Goal: Task Accomplishment & Management: Complete application form

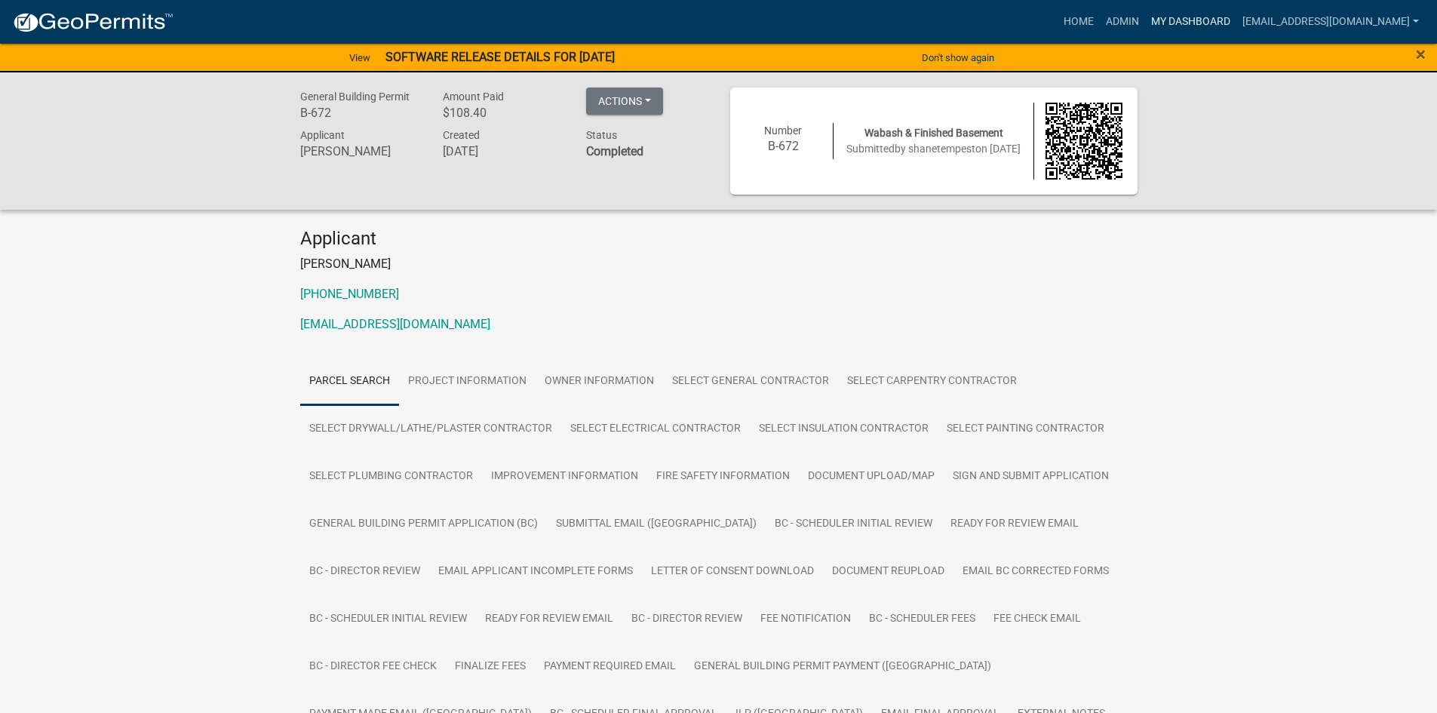
click at [722, 12] on link "My Dashboard" at bounding box center [1190, 22] width 91 height 29
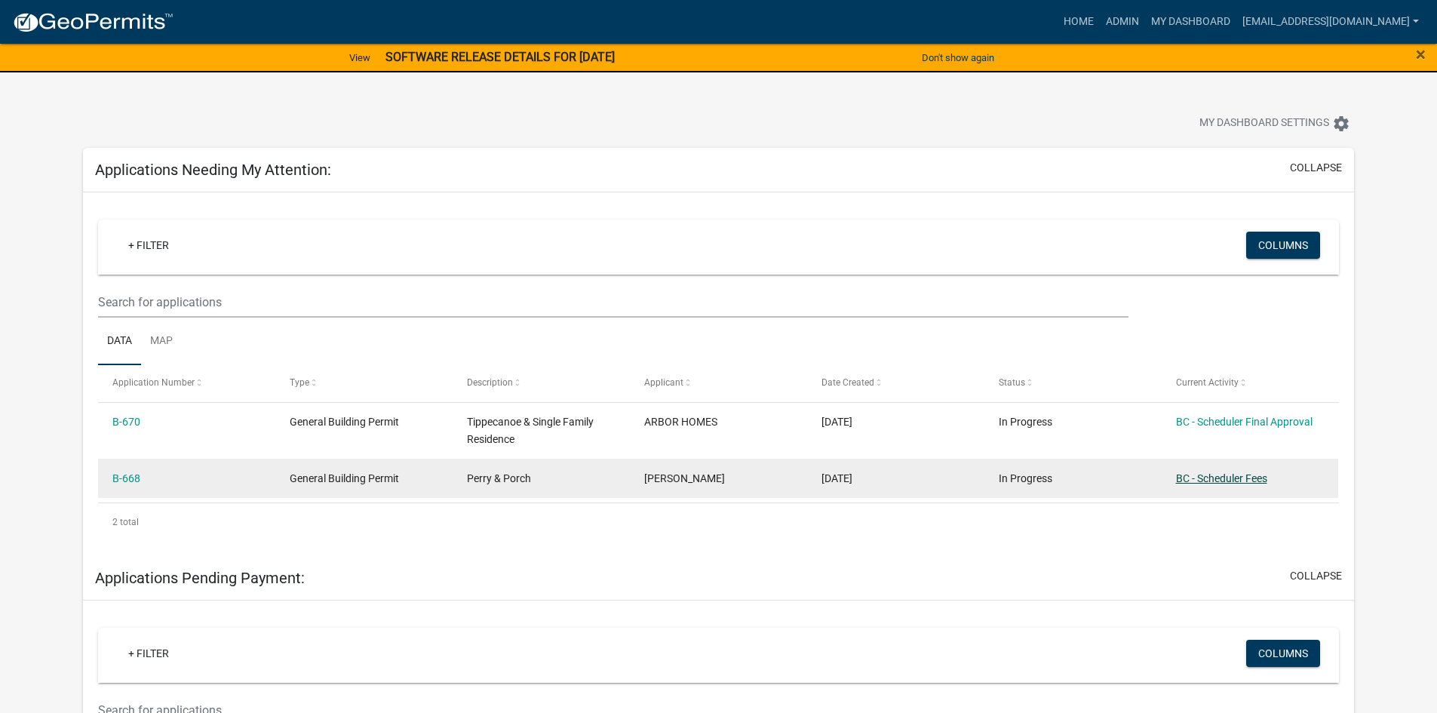
click at [722, 443] on link "BC - Scheduler Fees" at bounding box center [1221, 478] width 91 height 12
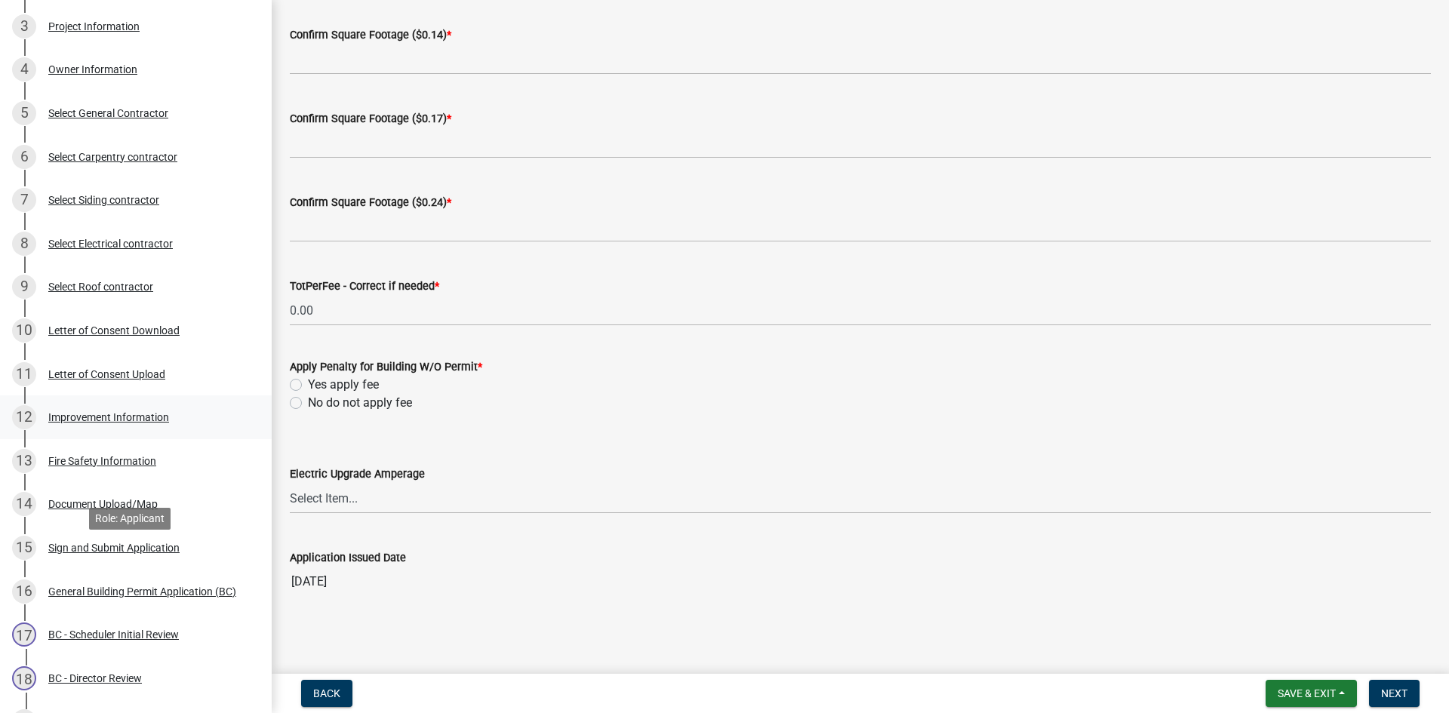
scroll to position [563, 0]
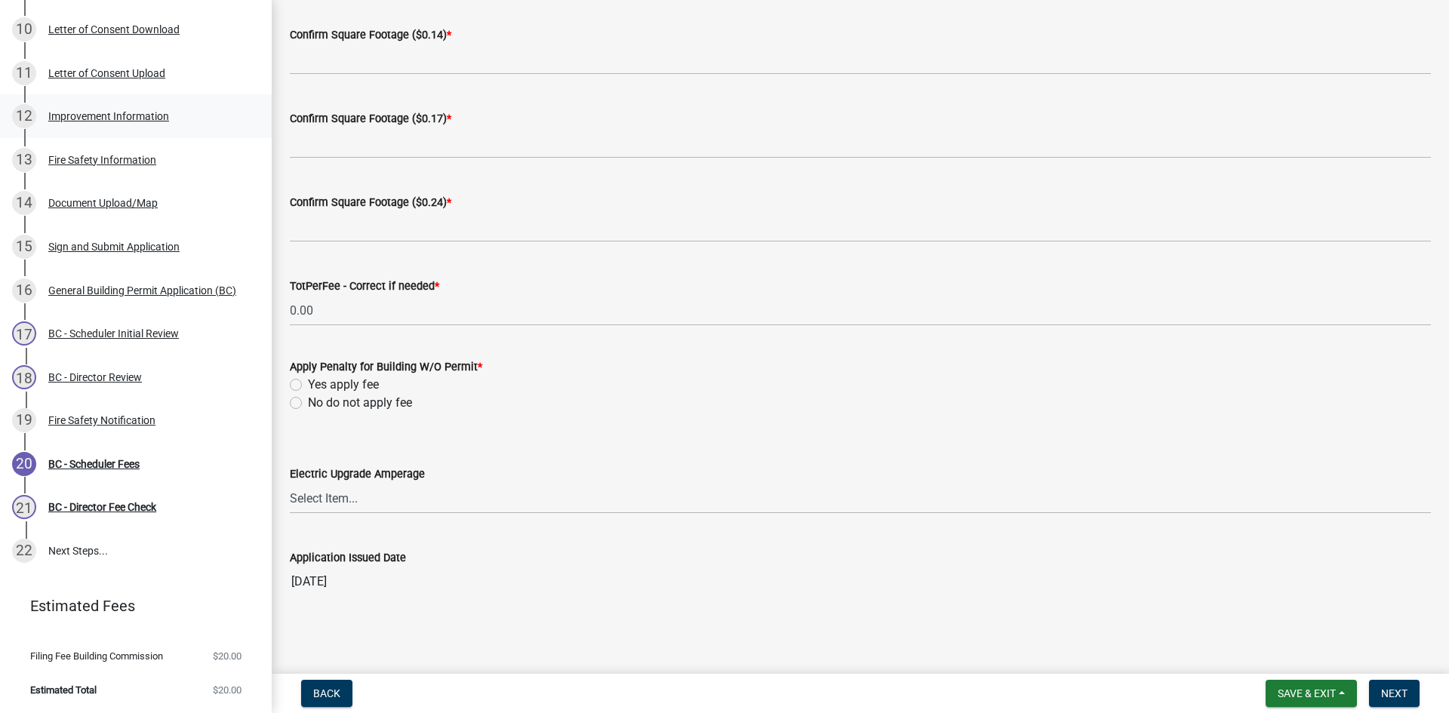
click at [124, 115] on div "Improvement Information" at bounding box center [108, 116] width 121 height 11
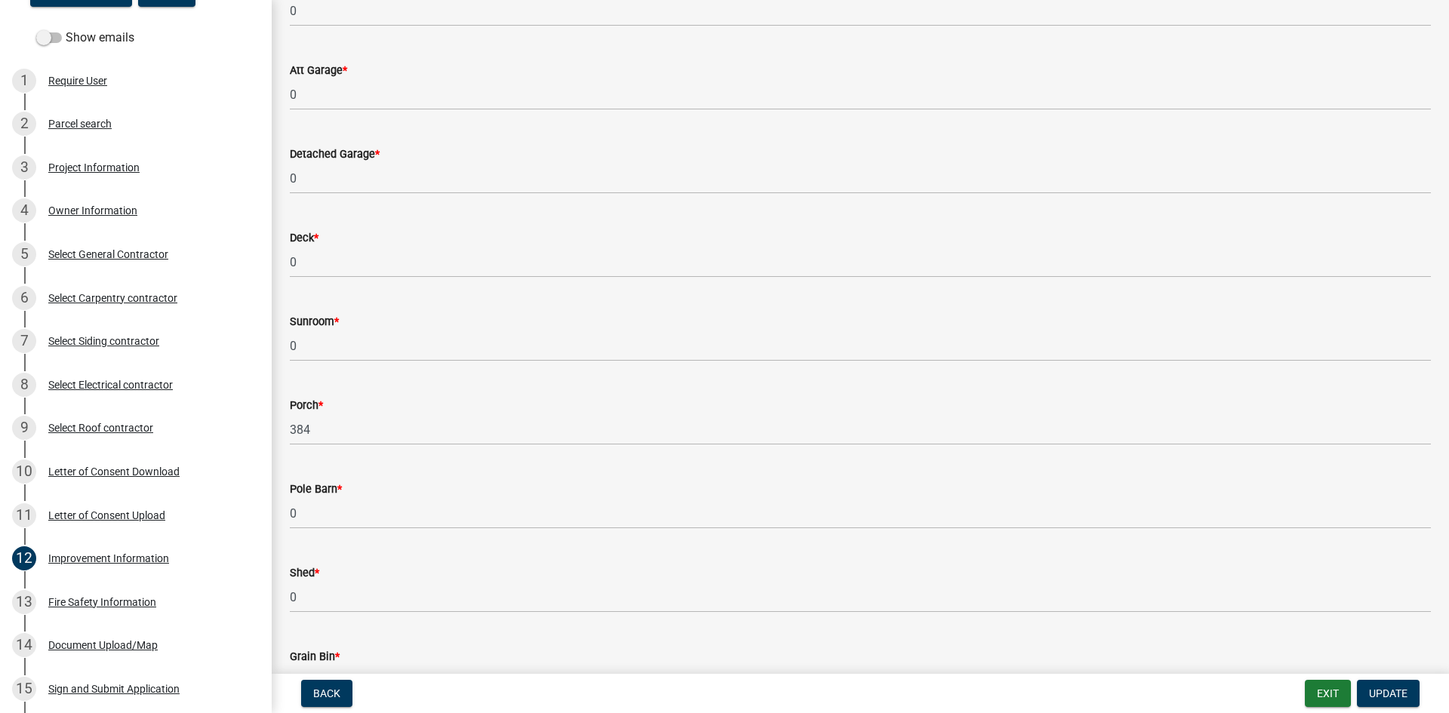
scroll to position [110, 0]
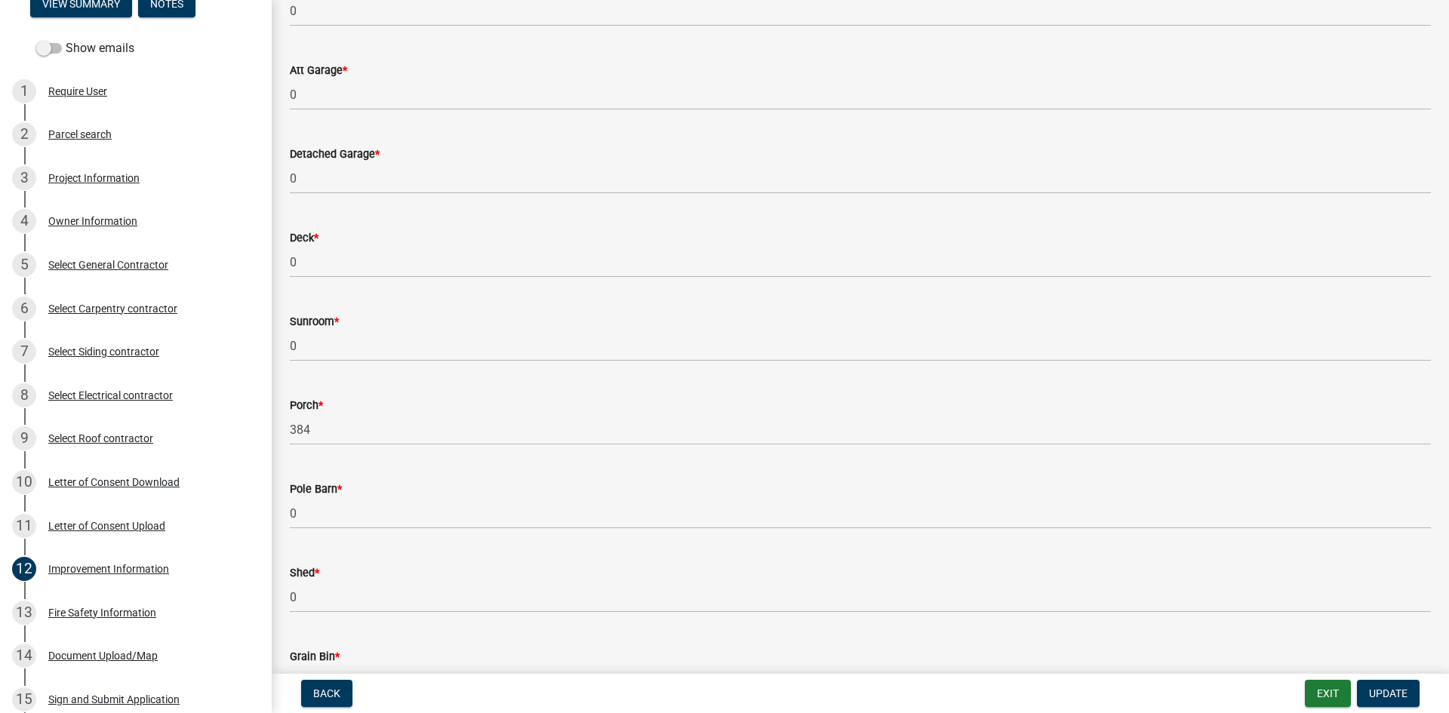
click at [89, 177] on div "Project Information" at bounding box center [93, 178] width 91 height 11
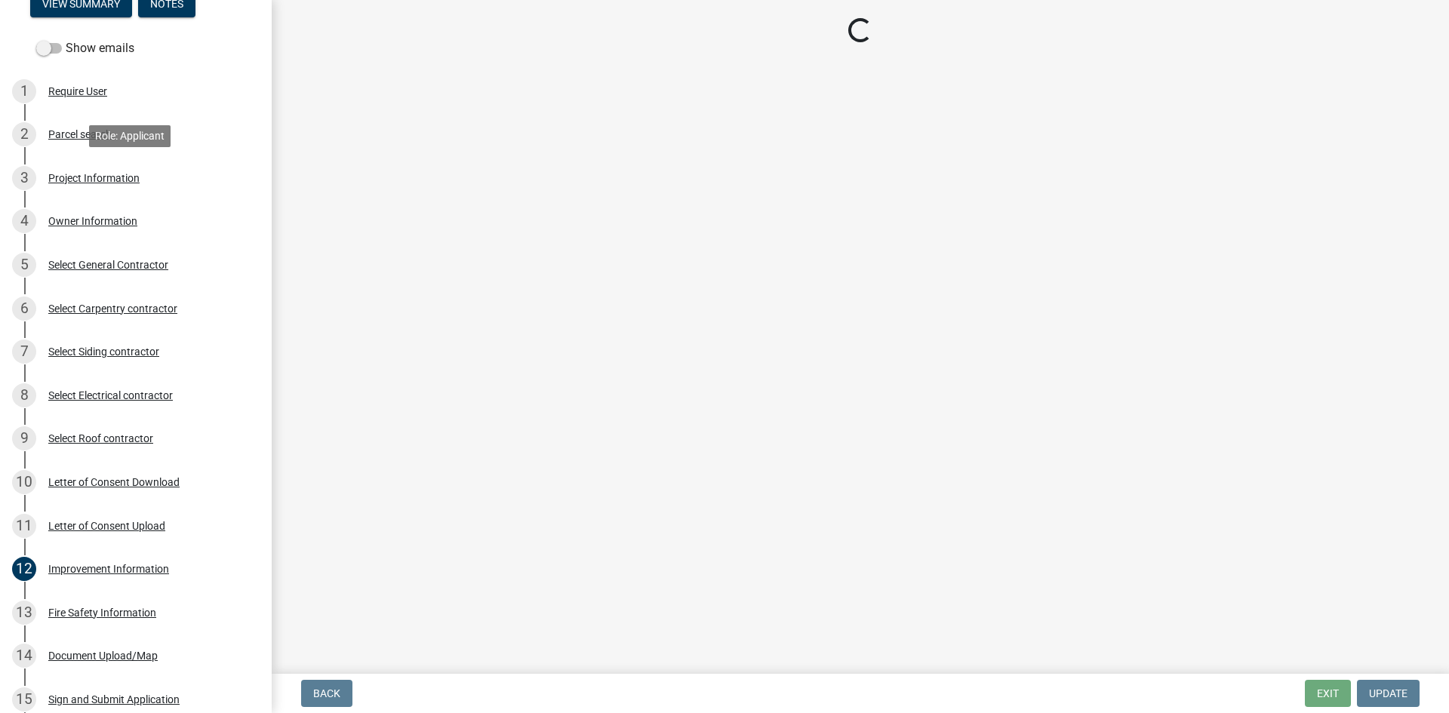
scroll to position [0, 0]
select select "39dd8e3a-6d5d-4294-aa82-b184892f1826"
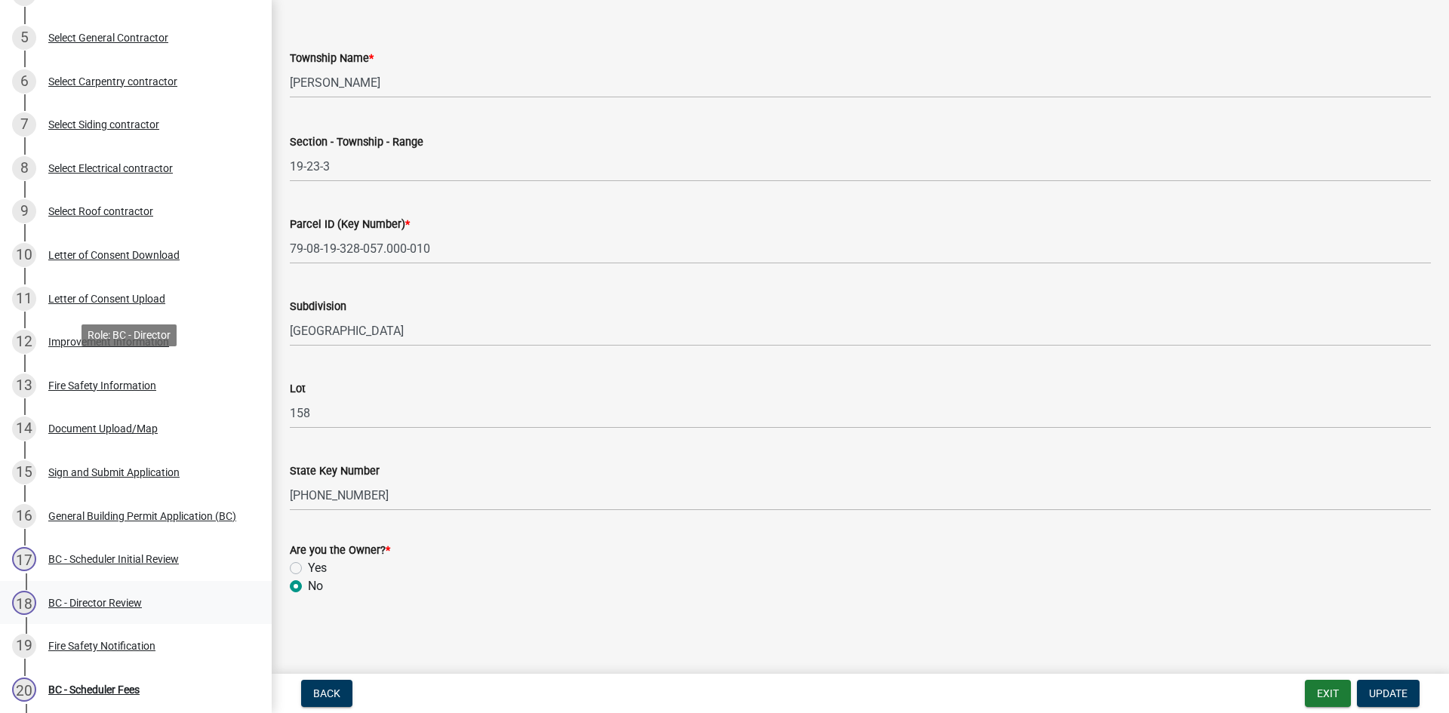
scroll to position [563, 0]
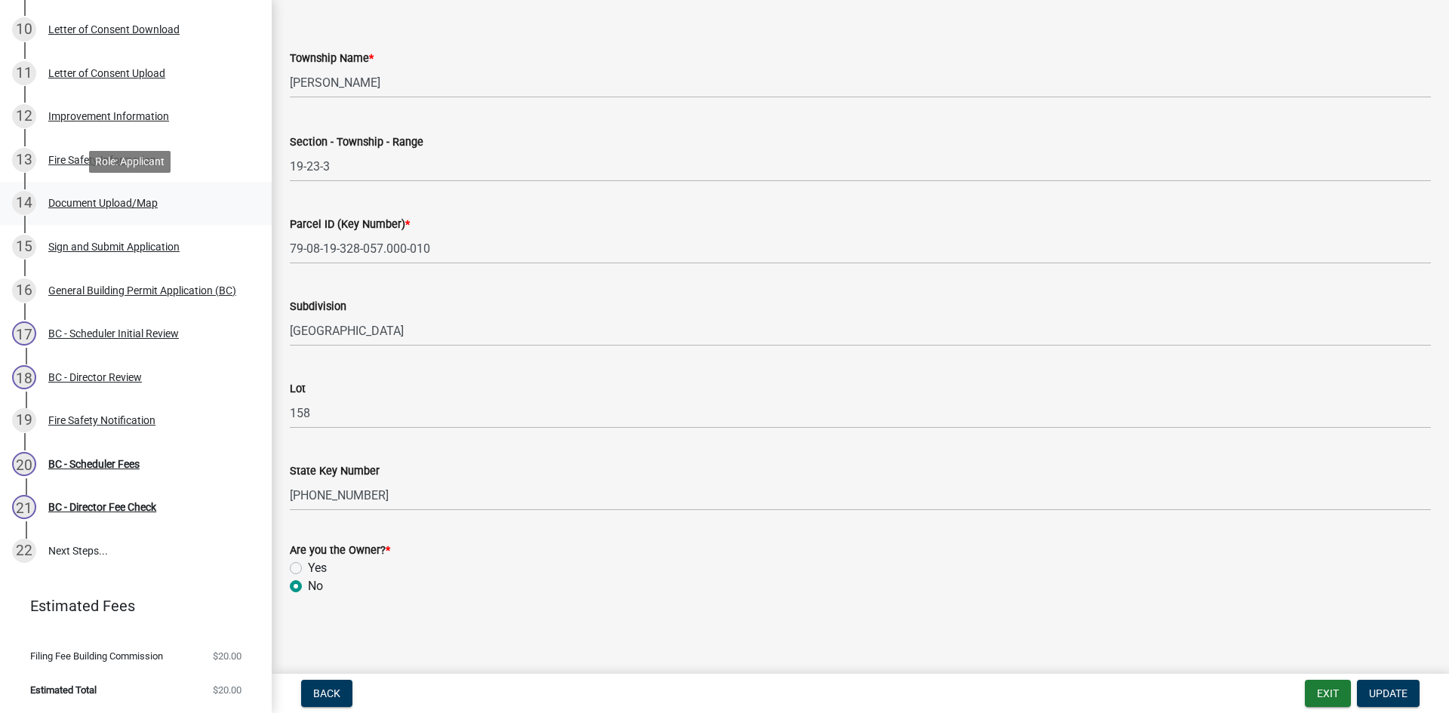
click at [69, 207] on div "Document Upload/Map" at bounding box center [102, 203] width 109 height 11
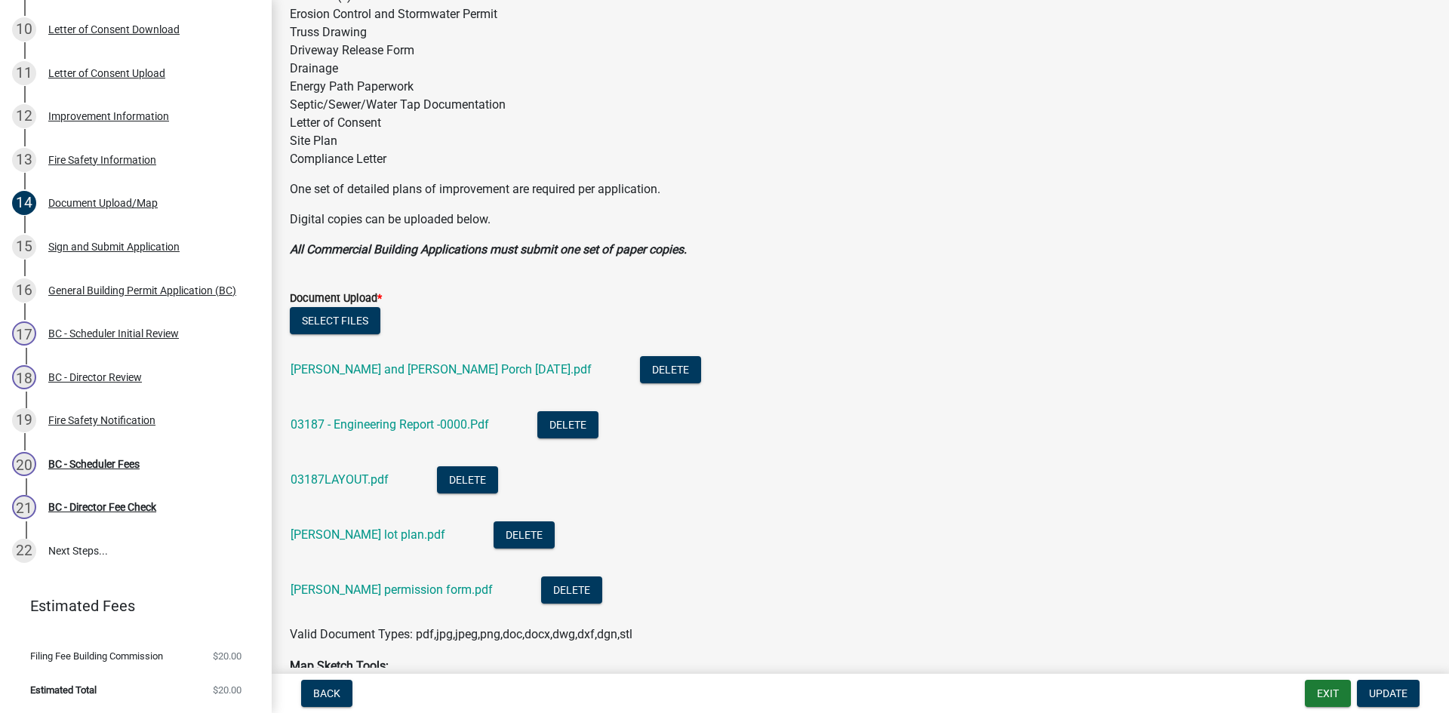
scroll to position [226, 0]
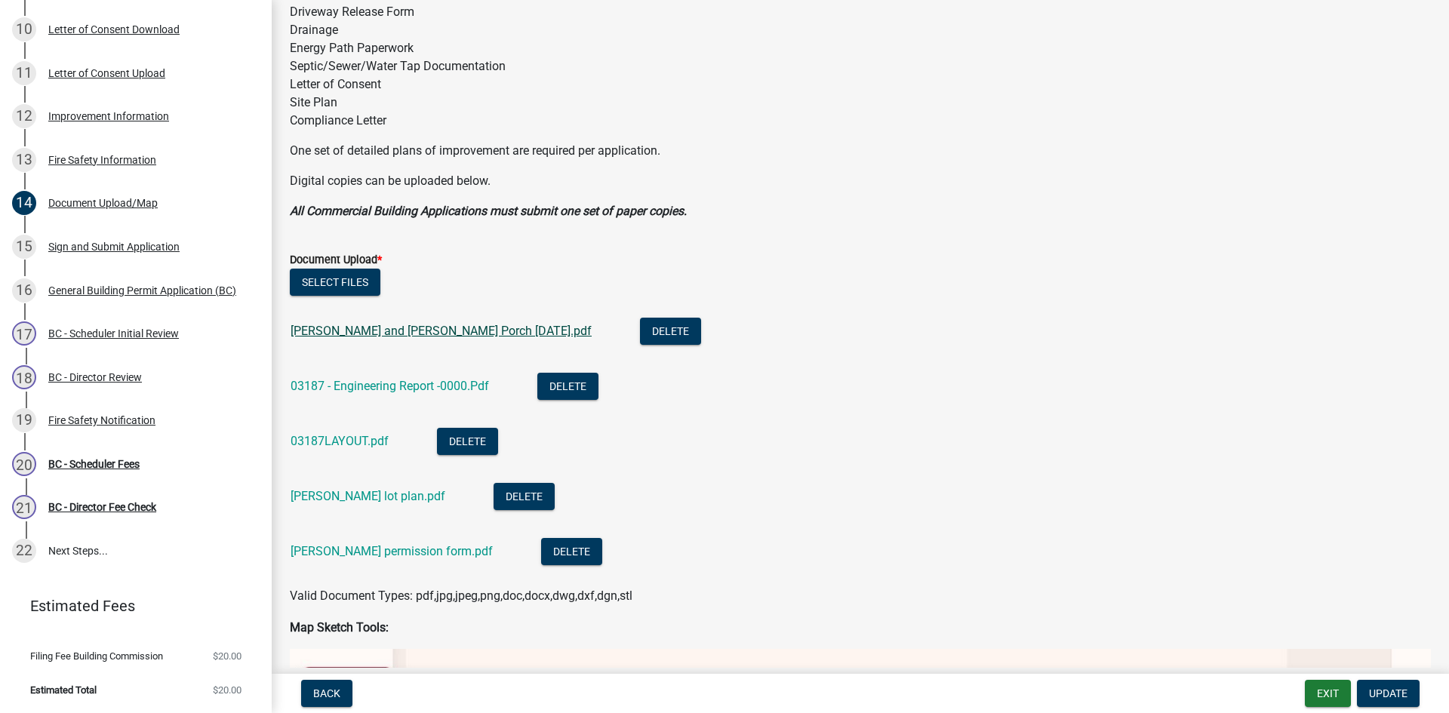
click at [435, 330] on link "[PERSON_NAME] and [PERSON_NAME] Porch [DATE].pdf" at bounding box center [440, 331] width 301 height 14
click at [354, 380] on link "03187 - Engineering Report -0000.Pdf" at bounding box center [389, 386] width 198 height 14
click at [330, 443] on link "03187LAYOUT.pdf" at bounding box center [339, 441] width 98 height 14
click at [370, 443] on link "[PERSON_NAME] lot plan.pdf" at bounding box center [367, 496] width 155 height 14
click at [366, 443] on link "[PERSON_NAME] permission form.pdf" at bounding box center [391, 551] width 202 height 14
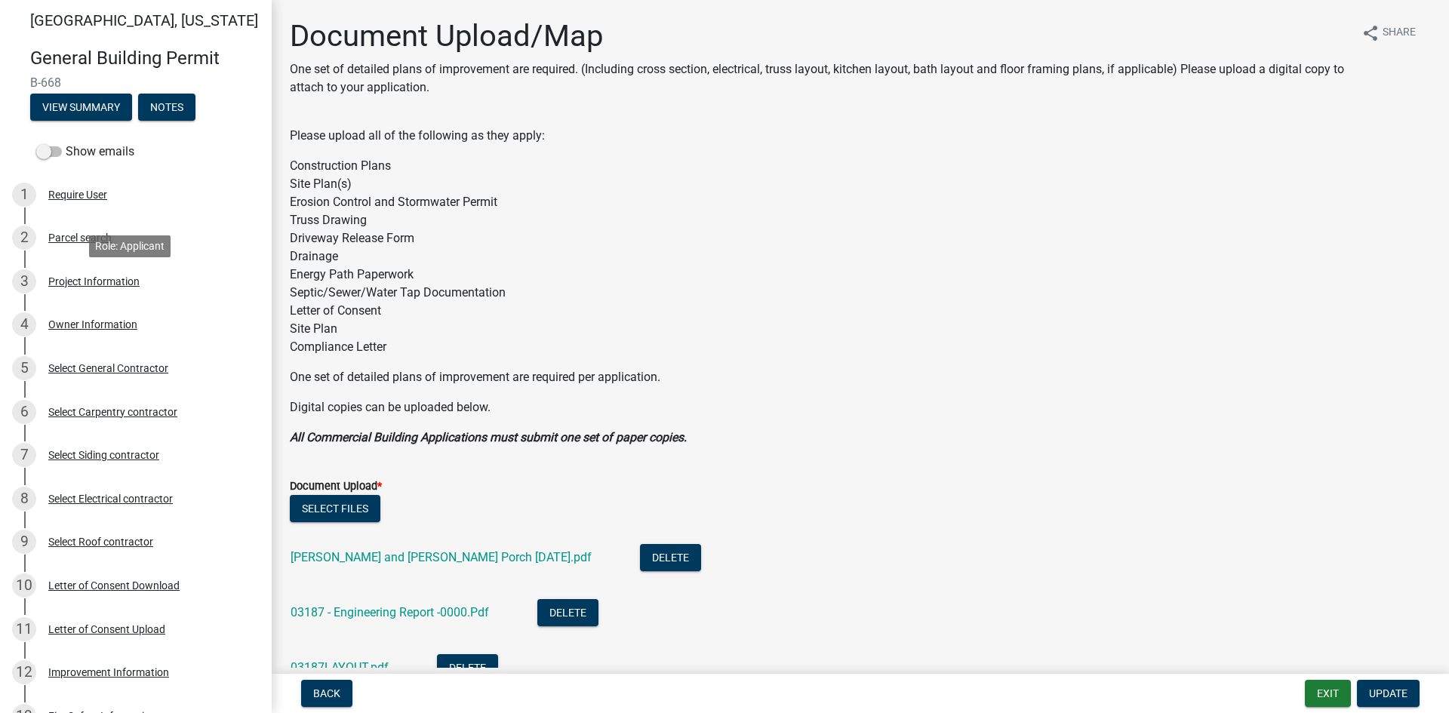
scroll to position [0, 0]
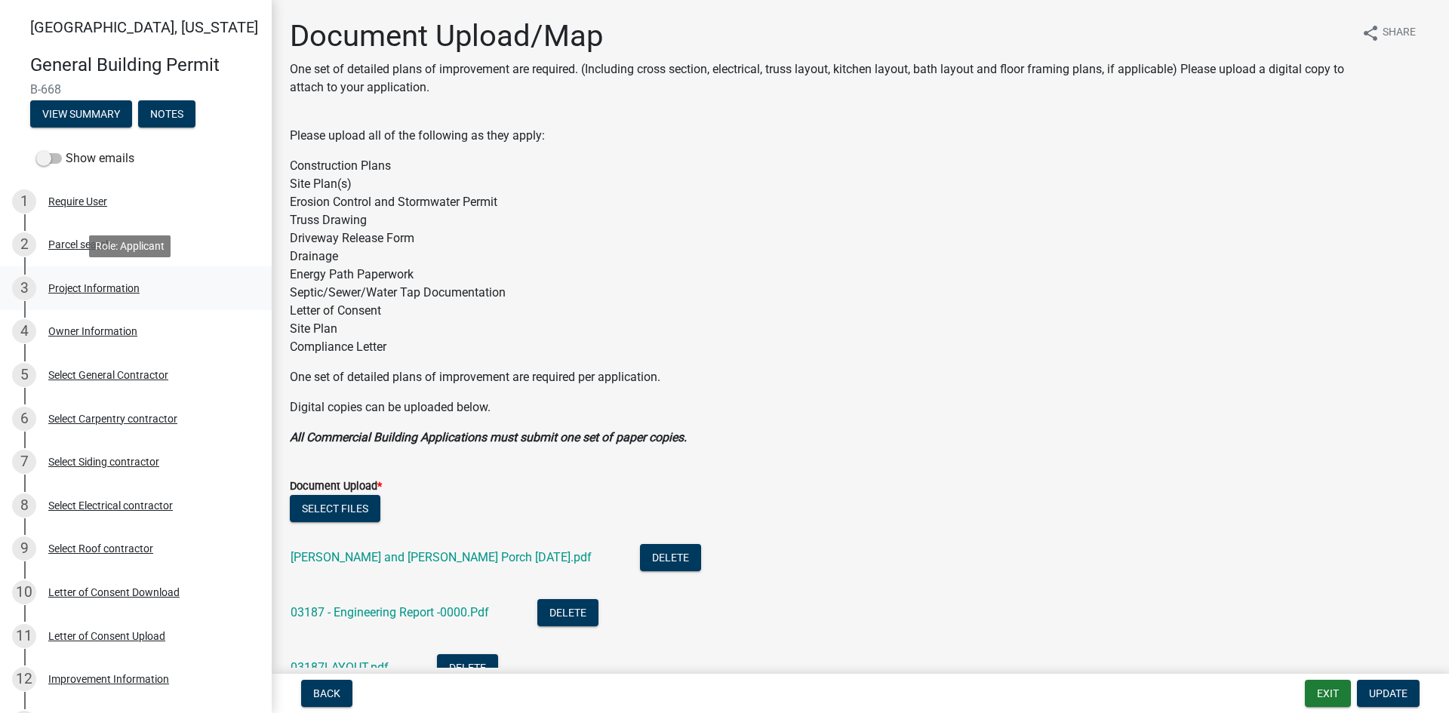
click at [91, 278] on div "3 Project Information" at bounding box center [129, 288] width 235 height 24
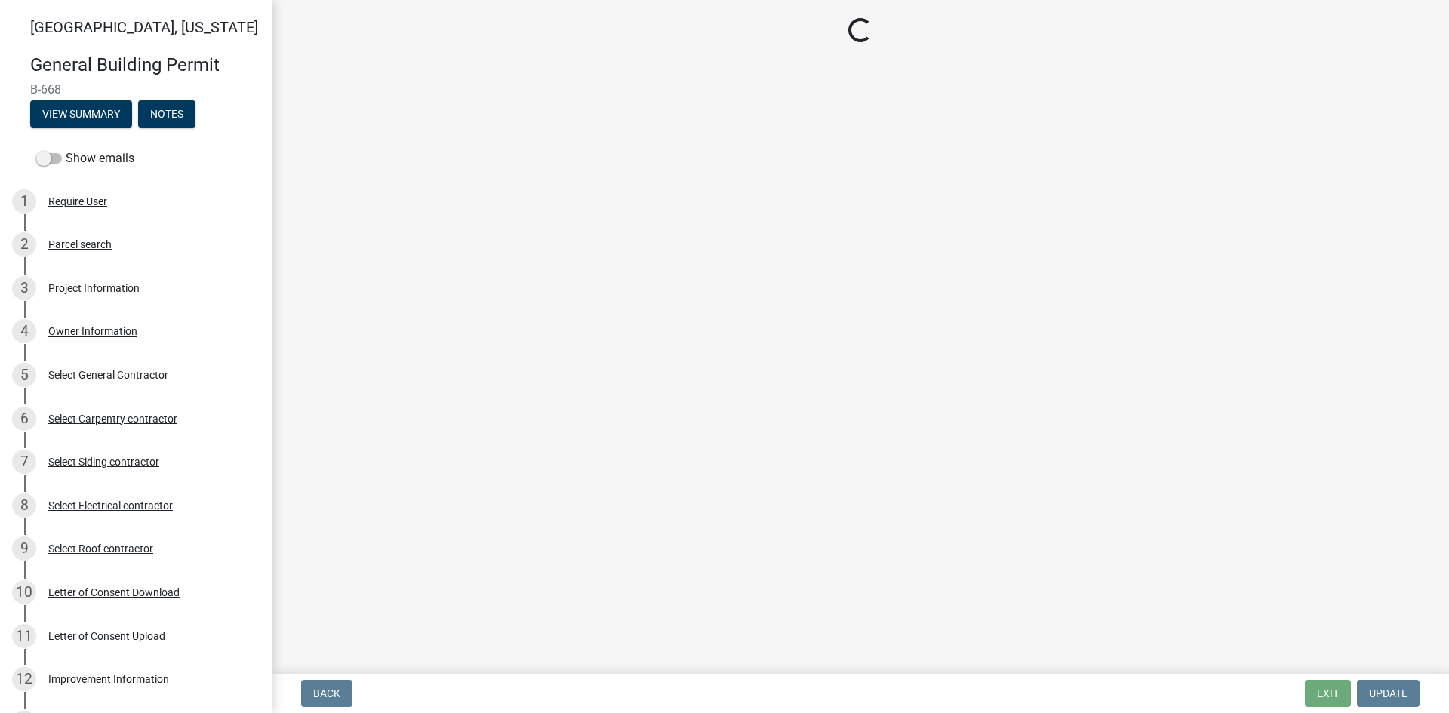
select select "39dd8e3a-6d5d-4294-aa82-b184892f1826"
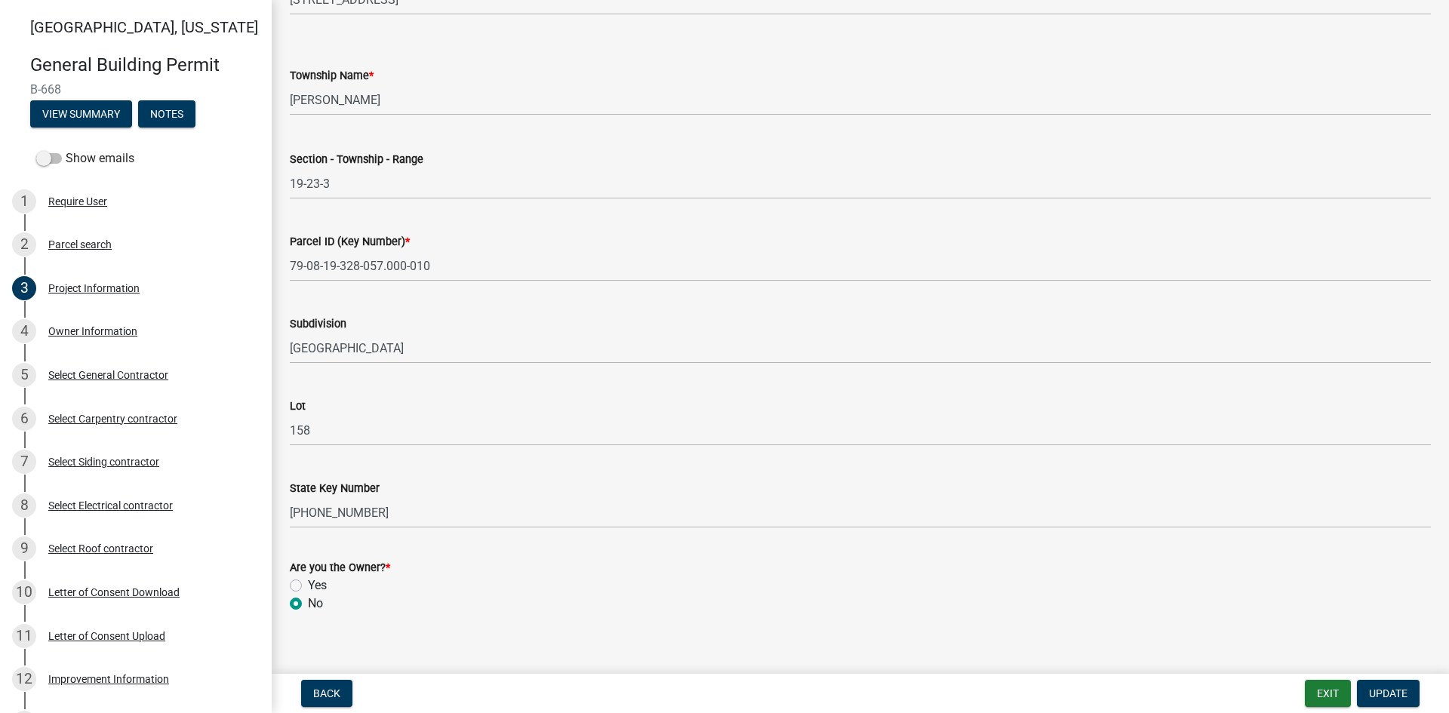
scroll to position [741, 0]
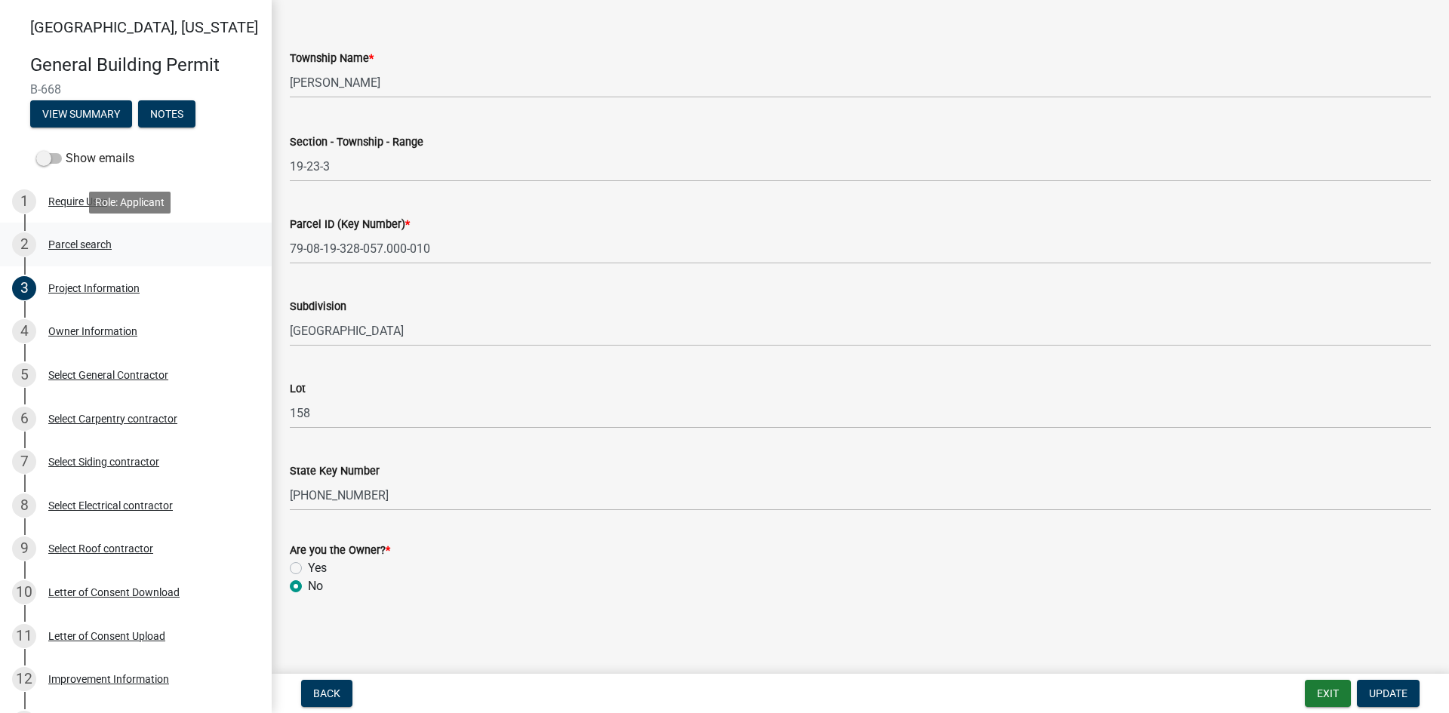
click at [72, 243] on div "Parcel search" at bounding box center [79, 244] width 63 height 11
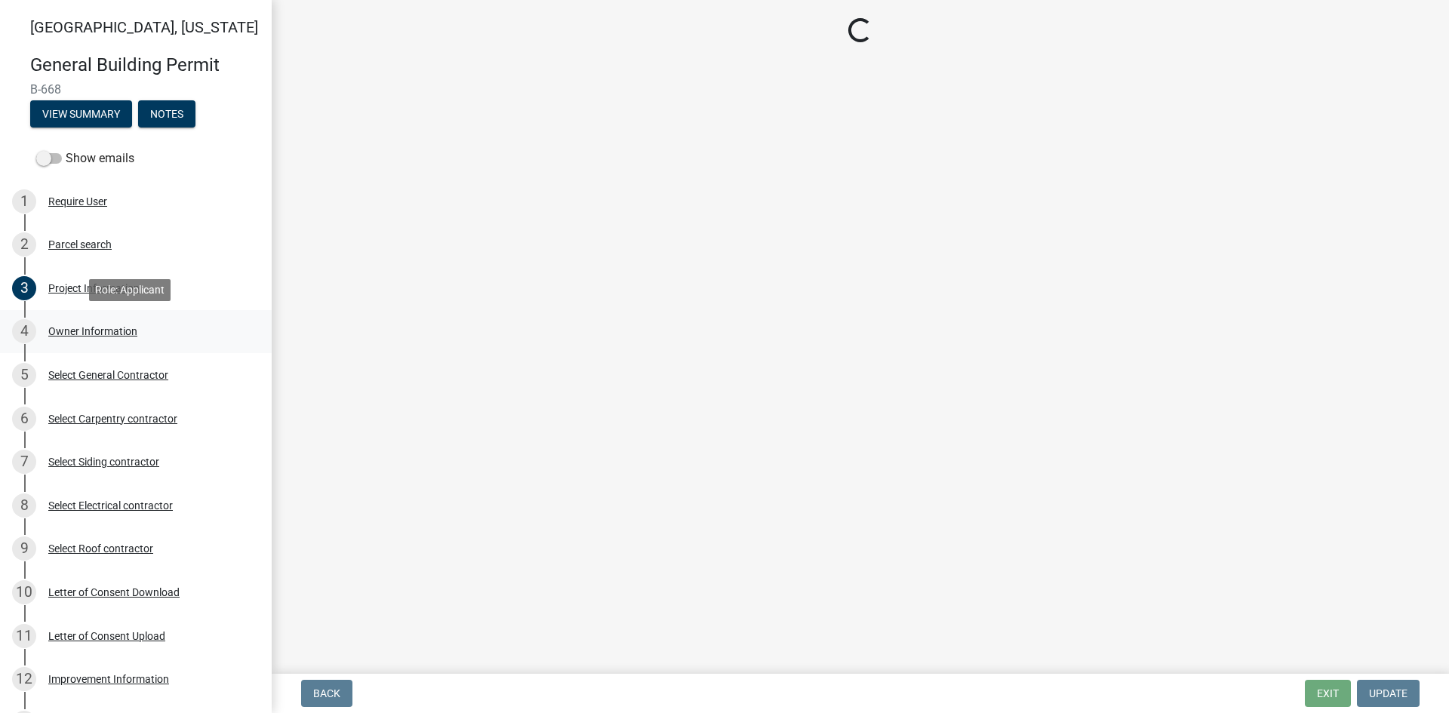
click at [86, 330] on div "Owner Information" at bounding box center [92, 331] width 89 height 11
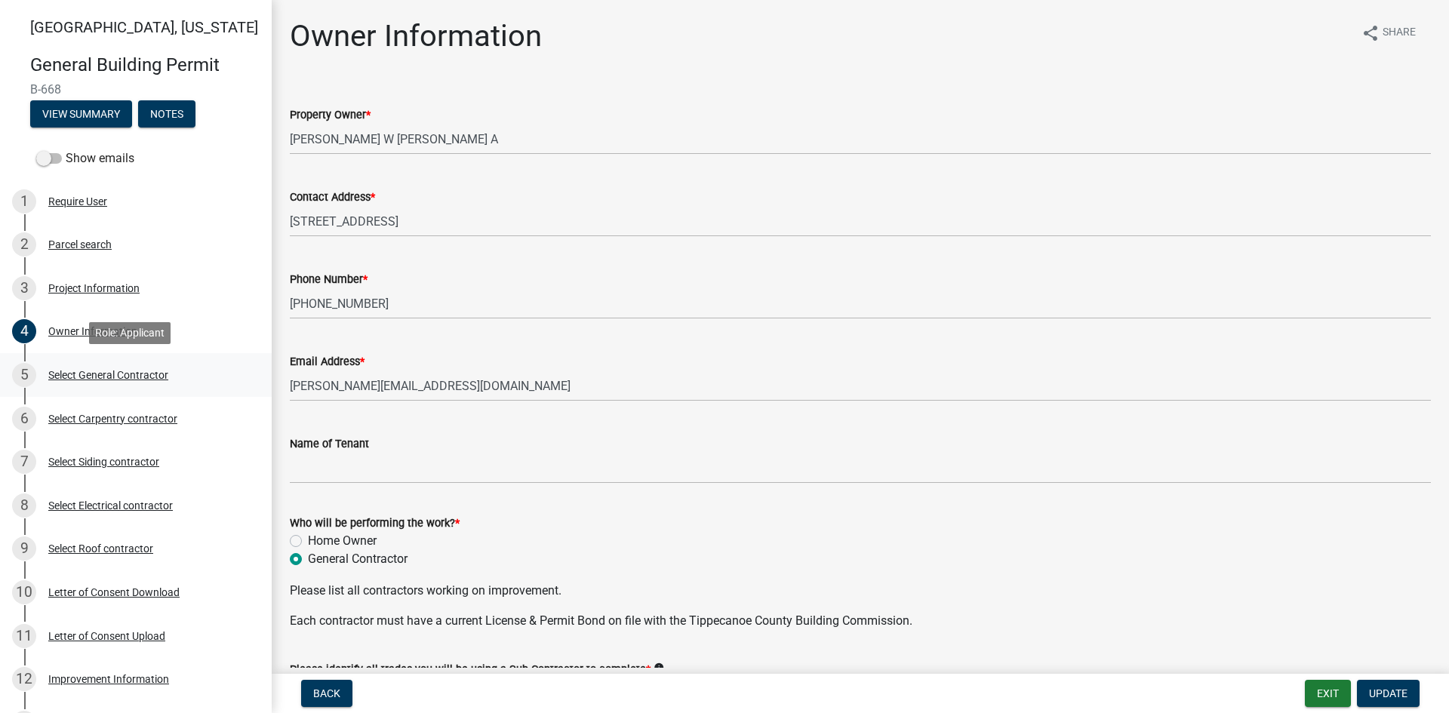
click at [47, 364] on div "5 Select General Contractor" at bounding box center [129, 375] width 235 height 24
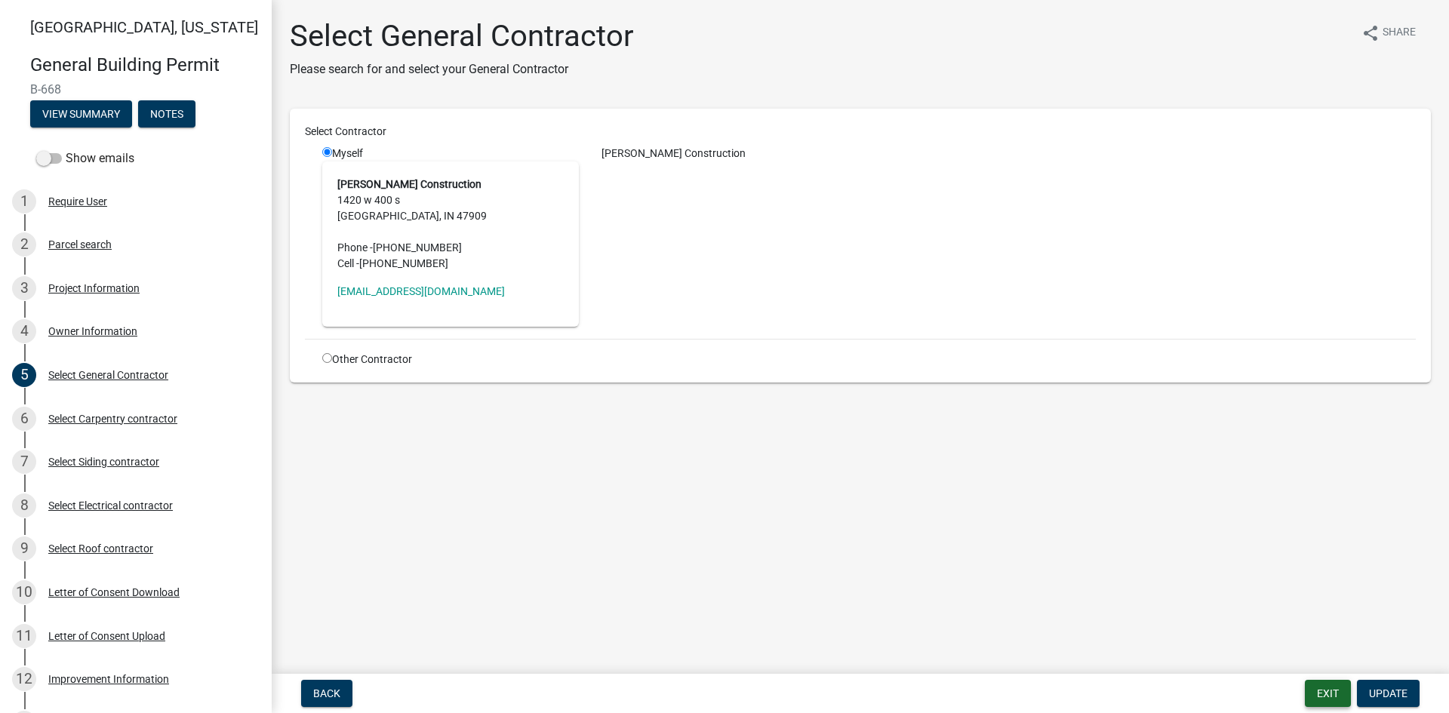
click at [722, 443] on button "Exit" at bounding box center [1328, 693] width 46 height 27
